Goal: Transaction & Acquisition: Purchase product/service

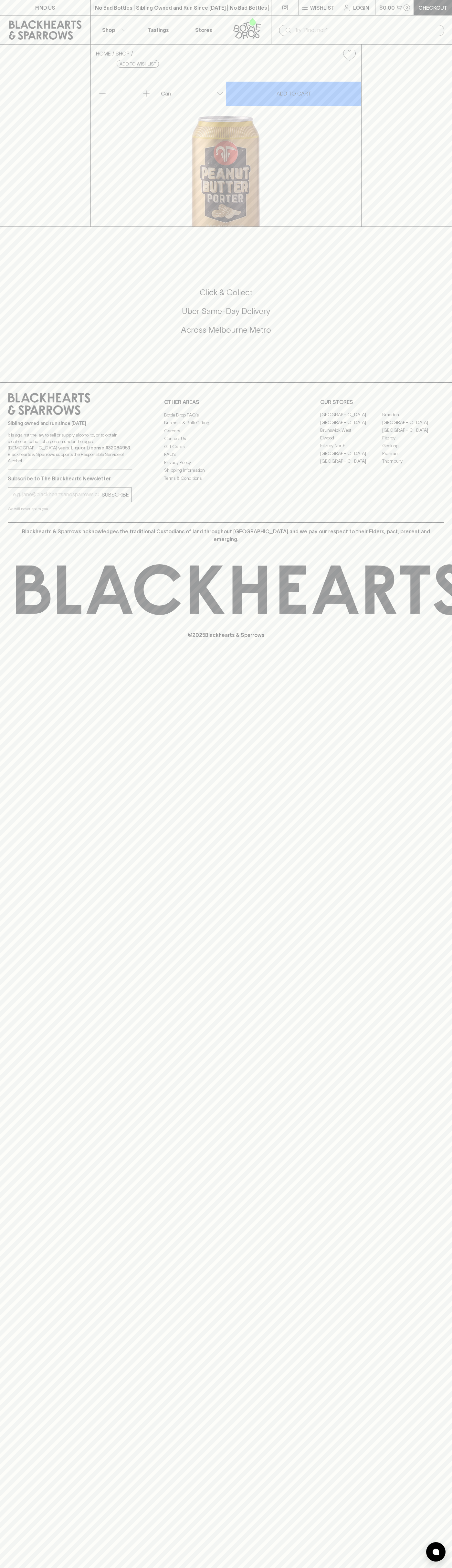
click at [94, 3] on div "| No Bad Bottles | Sibling Owned and Run Since [DATE] | No Bad Bottles | Siblin…" at bounding box center [180, 7] width 181 height 15
click at [427, 89] on div "HOME SHOP Bad Shepherd Peanut Butter Porter $7.50 Add to wishlist 10% discount …" at bounding box center [226, 135] width 452 height 182
click at [115, 1567] on html "FIND US | No Bad Bottles | Sibling Owned and Run Since 2006 | No Bad Bottles | …" at bounding box center [226, 784] width 452 height 1568
click at [3, 874] on div "FIND US | No Bad Bottles | Sibling Owned and Run Since 2006 | No Bad Bottles | …" at bounding box center [226, 784] width 452 height 1568
